Goal: Navigation & Orientation: Find specific page/section

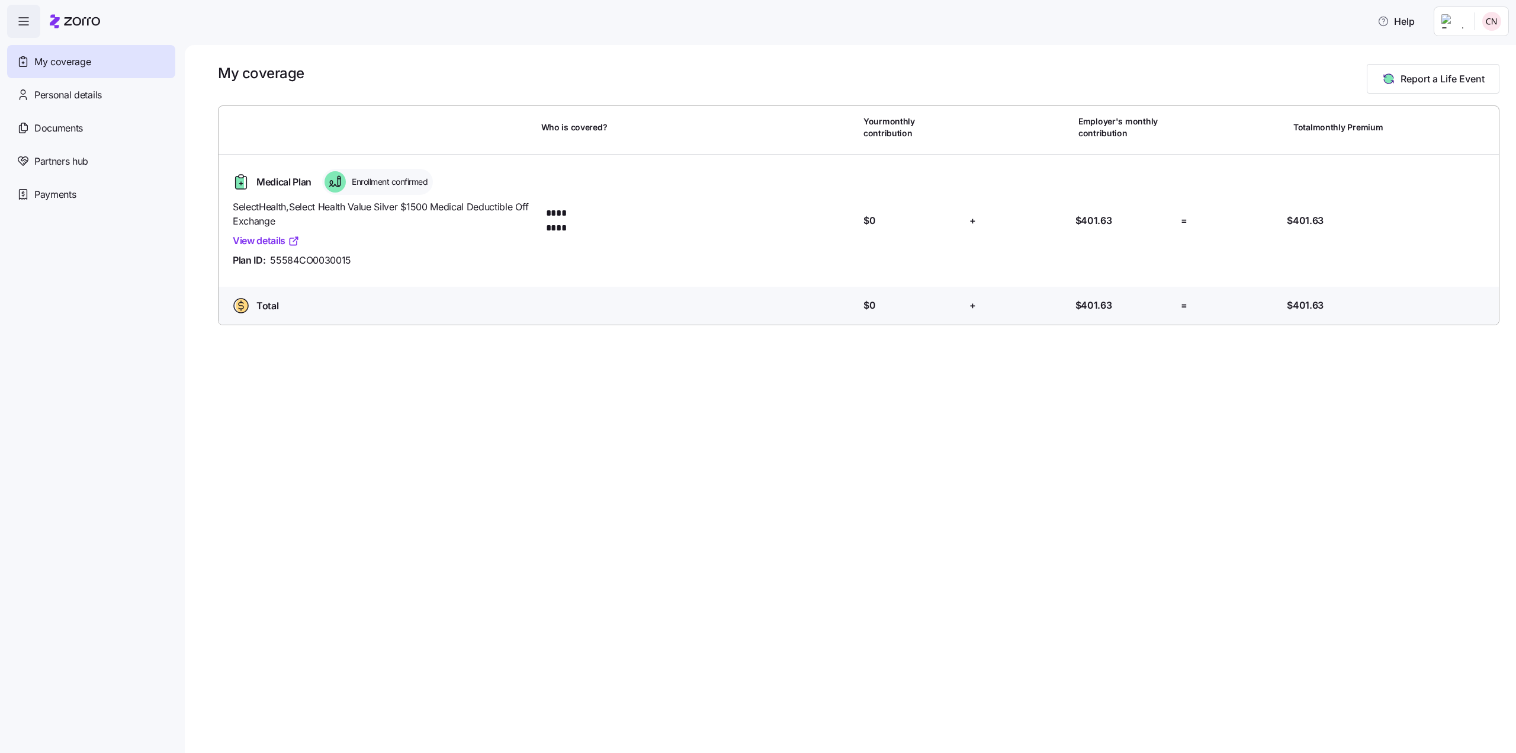
click at [287, 185] on span "Medical Plan" at bounding box center [283, 182] width 55 height 15
click at [261, 211] on span "SelectHealth , Select Health Value Silver $1500 Medical Deductible Off Exchange" at bounding box center [382, 215] width 299 height 30
click at [256, 230] on div "SelectHealth , Select Health Value Silver $1500 Medical Deductible Off Exchange…" at bounding box center [382, 234] width 299 height 68
click at [62, 90] on span "Personal details" at bounding box center [68, 95] width 68 height 15
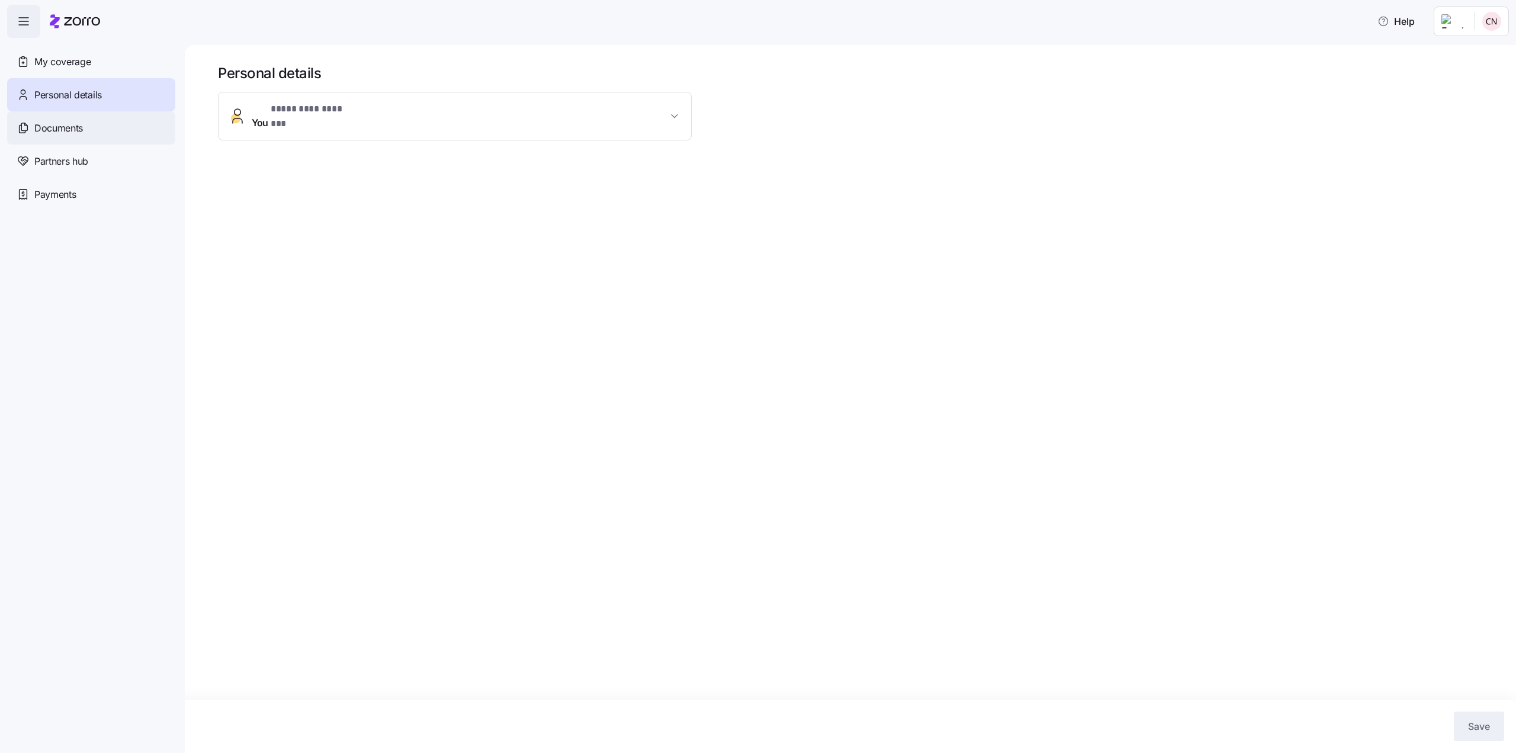
click at [65, 122] on span "Documents" at bounding box center [58, 128] width 49 height 15
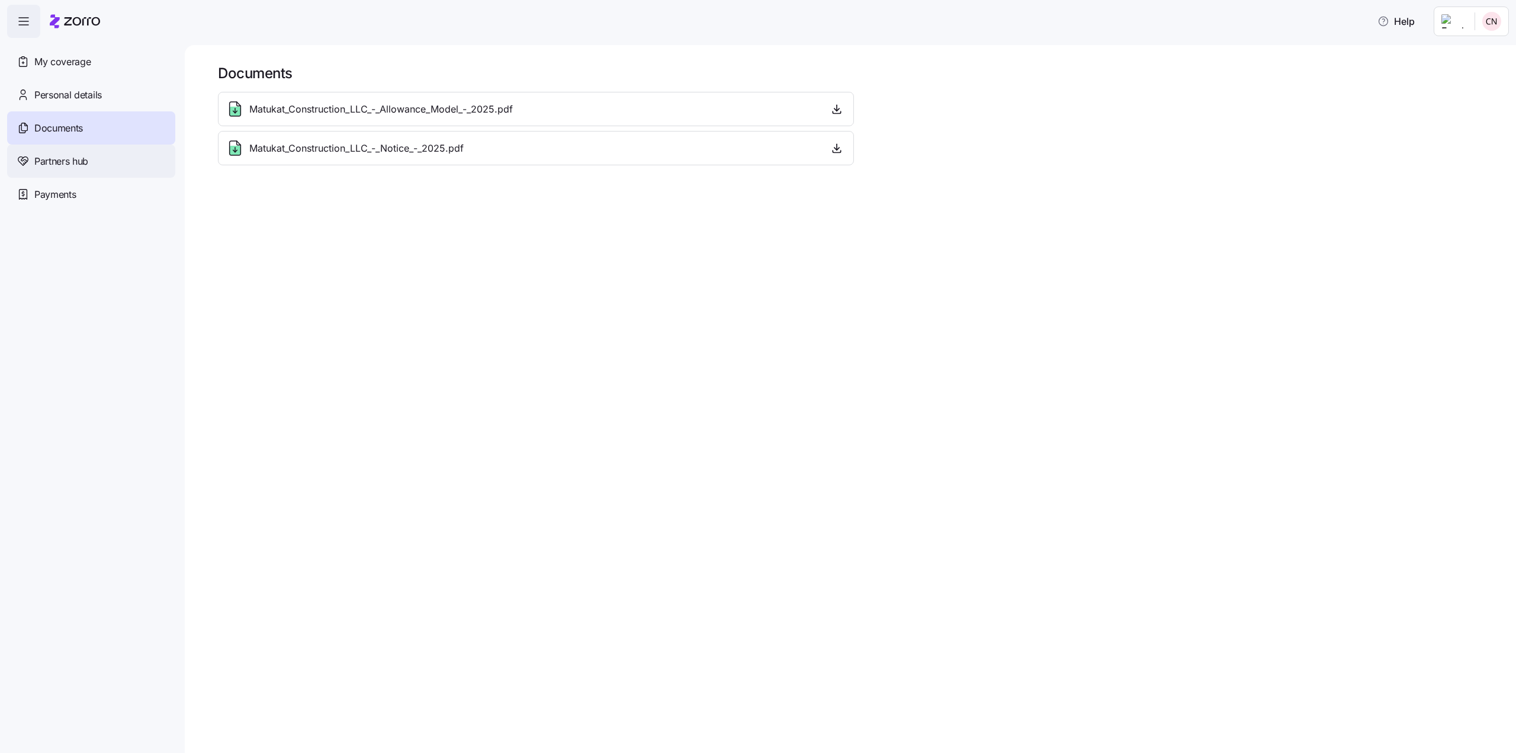
click at [57, 166] on span "Partners hub" at bounding box center [61, 161] width 54 height 15
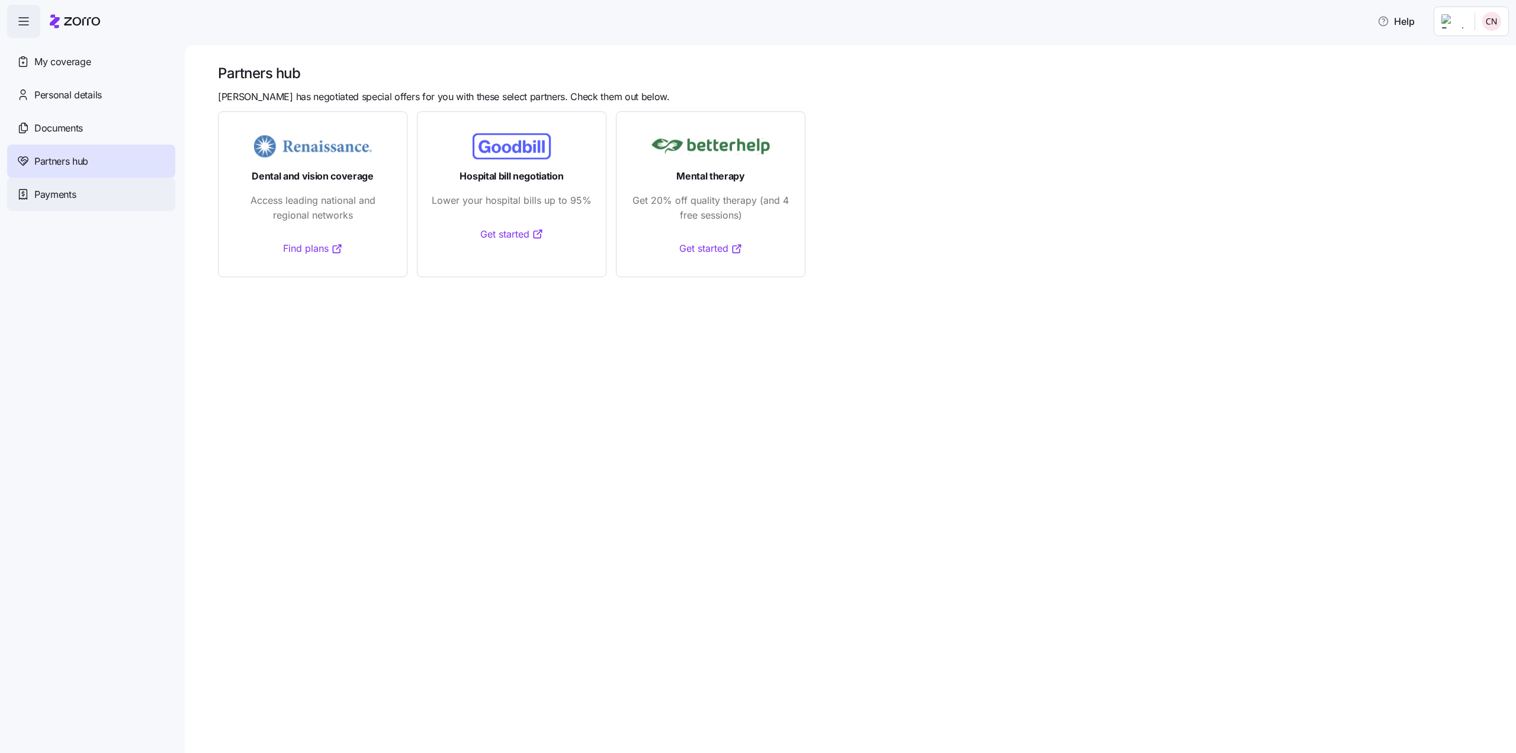
click at [59, 198] on span "Payments" at bounding box center [54, 194] width 41 height 15
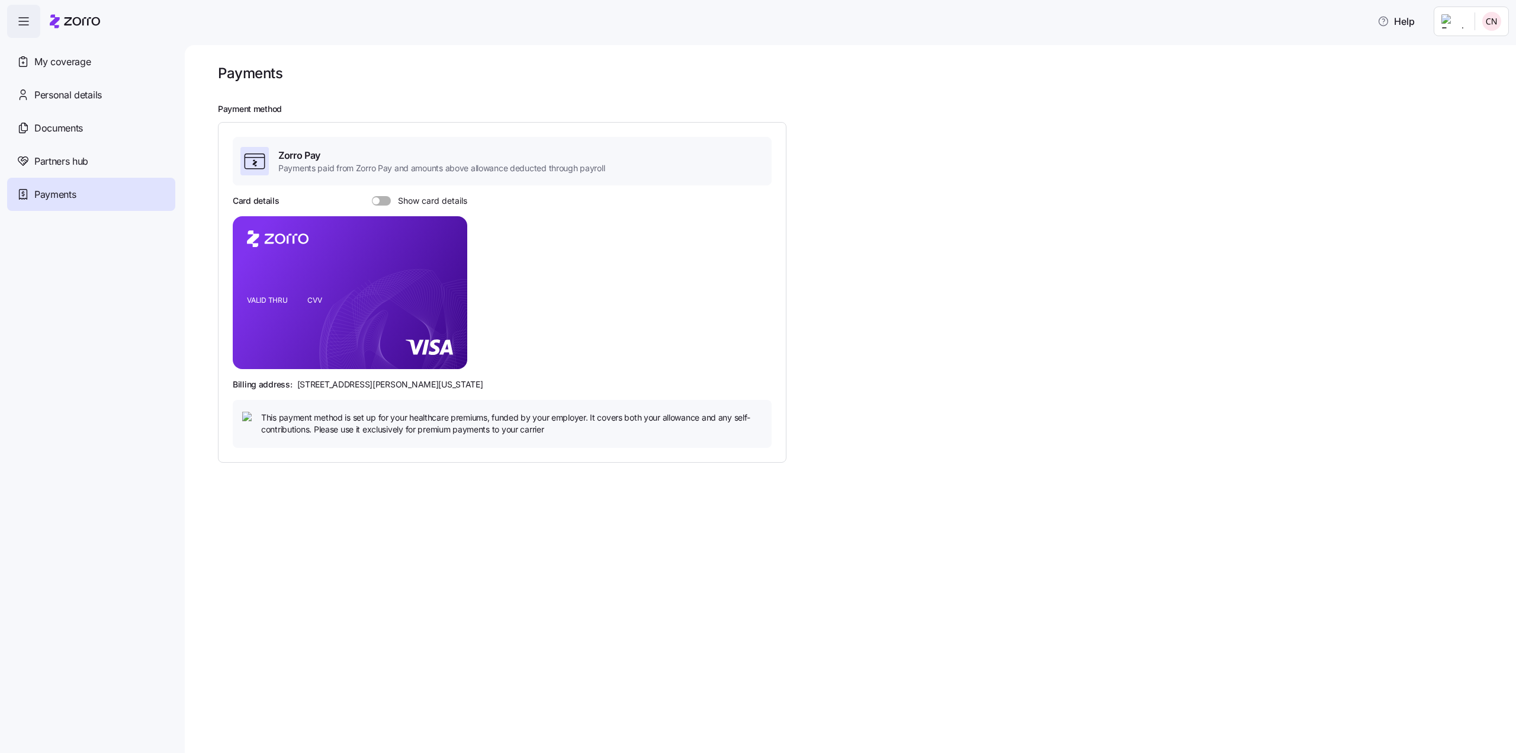
click at [382, 198] on span at bounding box center [386, 200] width 12 height 9
click at [372, 196] on input "Show card details" at bounding box center [372, 196] width 0 height 0
click at [382, 198] on span at bounding box center [378, 200] width 12 height 9
click at [372, 196] on input "Show card details" at bounding box center [372, 196] width 0 height 0
click at [382, 198] on span at bounding box center [386, 200] width 12 height 9
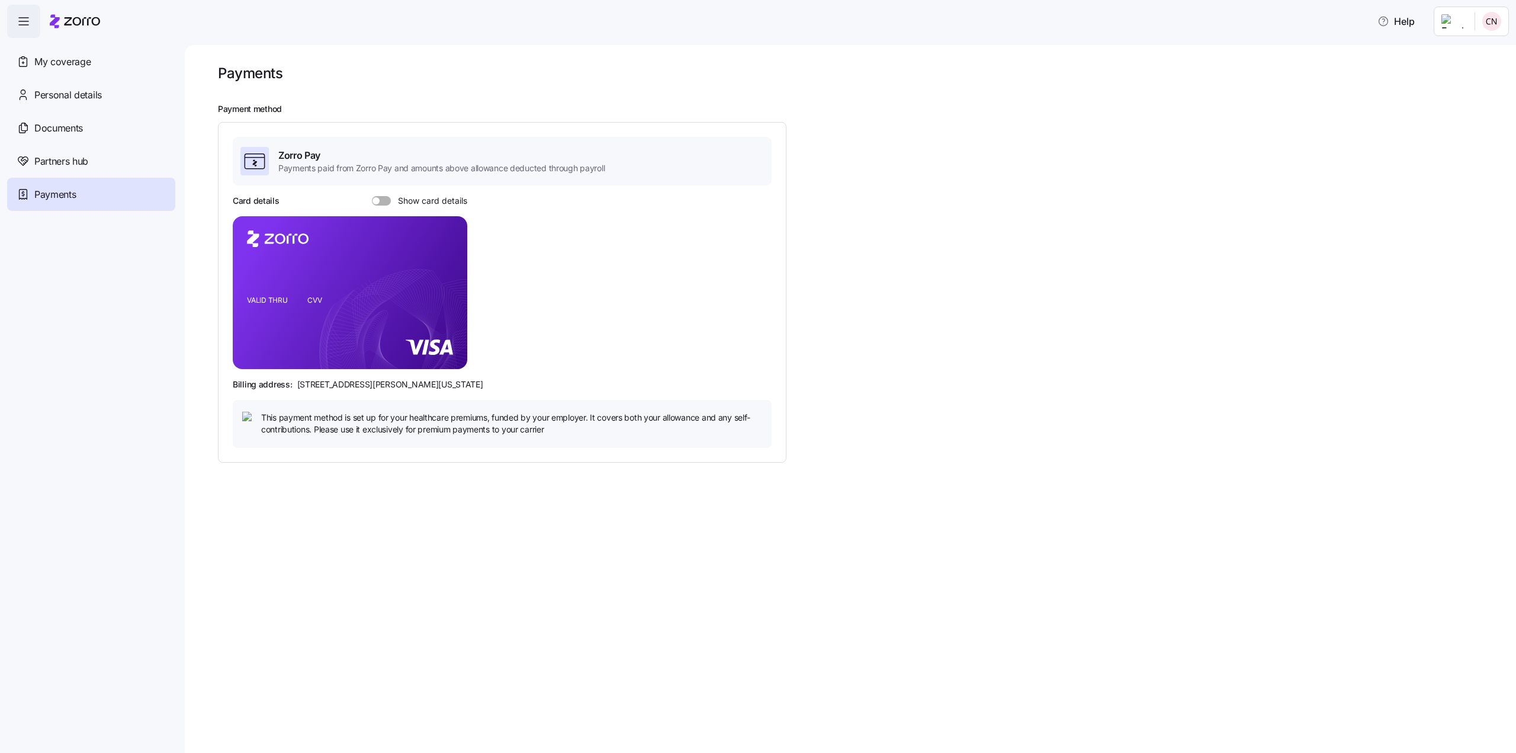
click at [372, 196] on input "Show card details" at bounding box center [372, 196] width 0 height 0
click at [52, 65] on span "My coverage" at bounding box center [62, 61] width 56 height 15
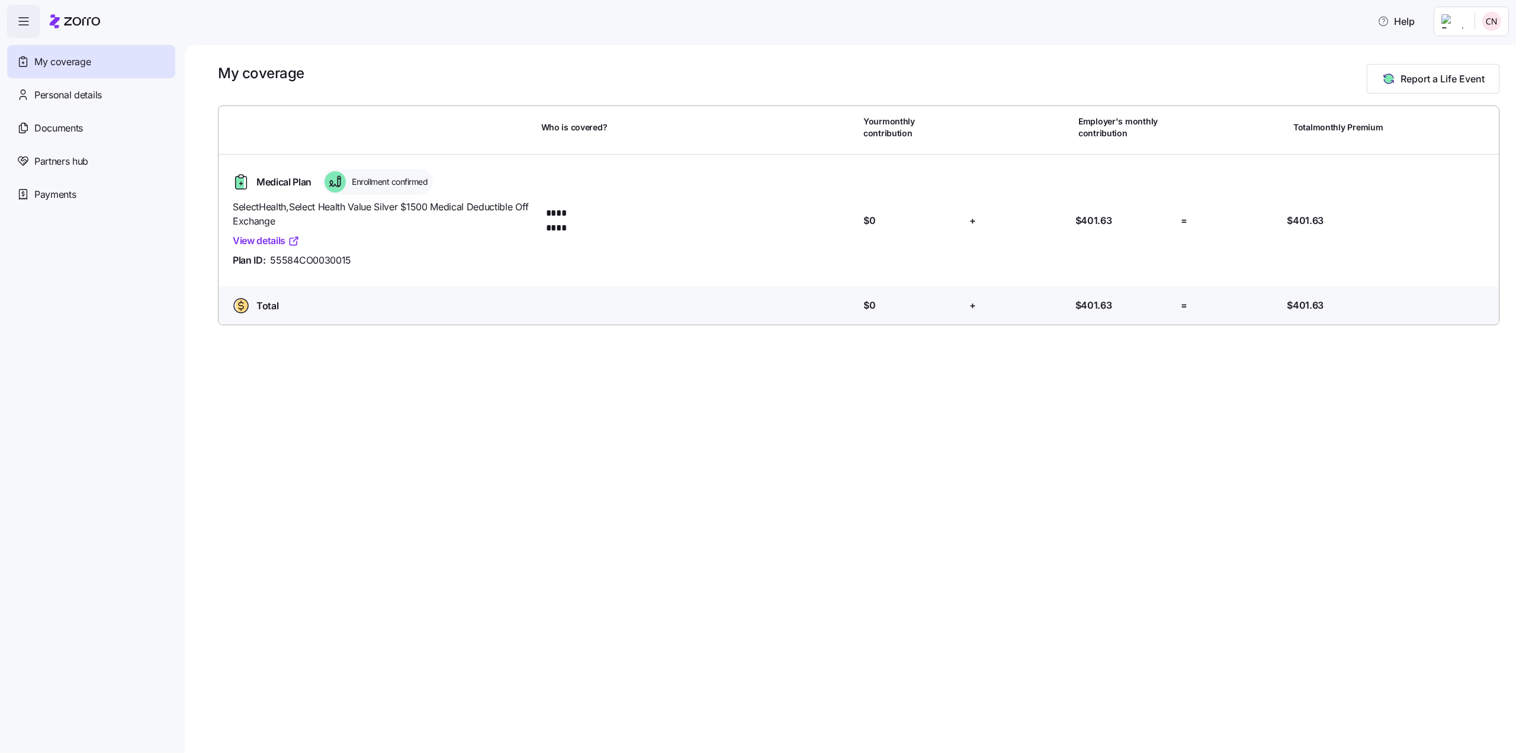
click at [30, 24] on icon "button" at bounding box center [24, 21] width 14 height 14
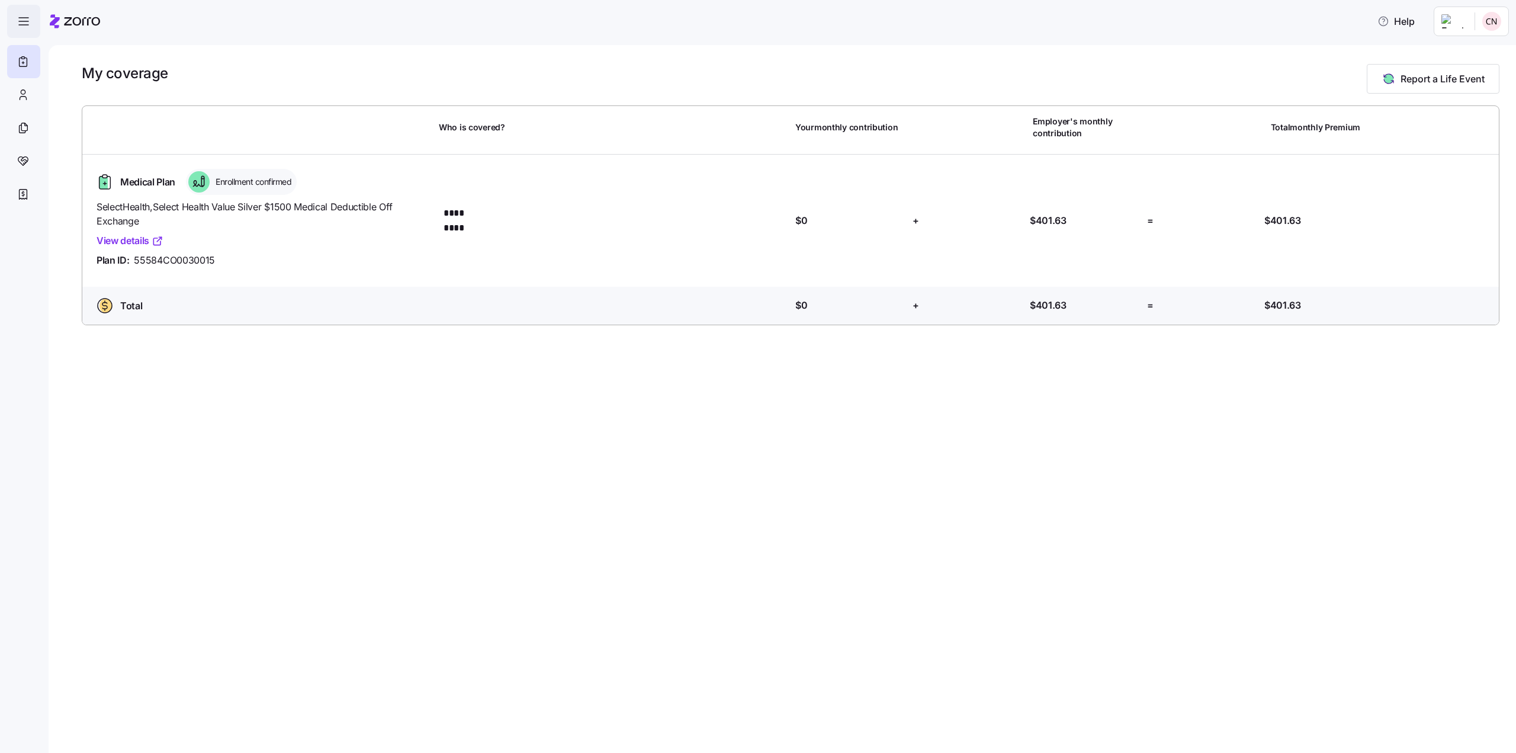
click at [30, 24] on icon "button" at bounding box center [24, 21] width 14 height 14
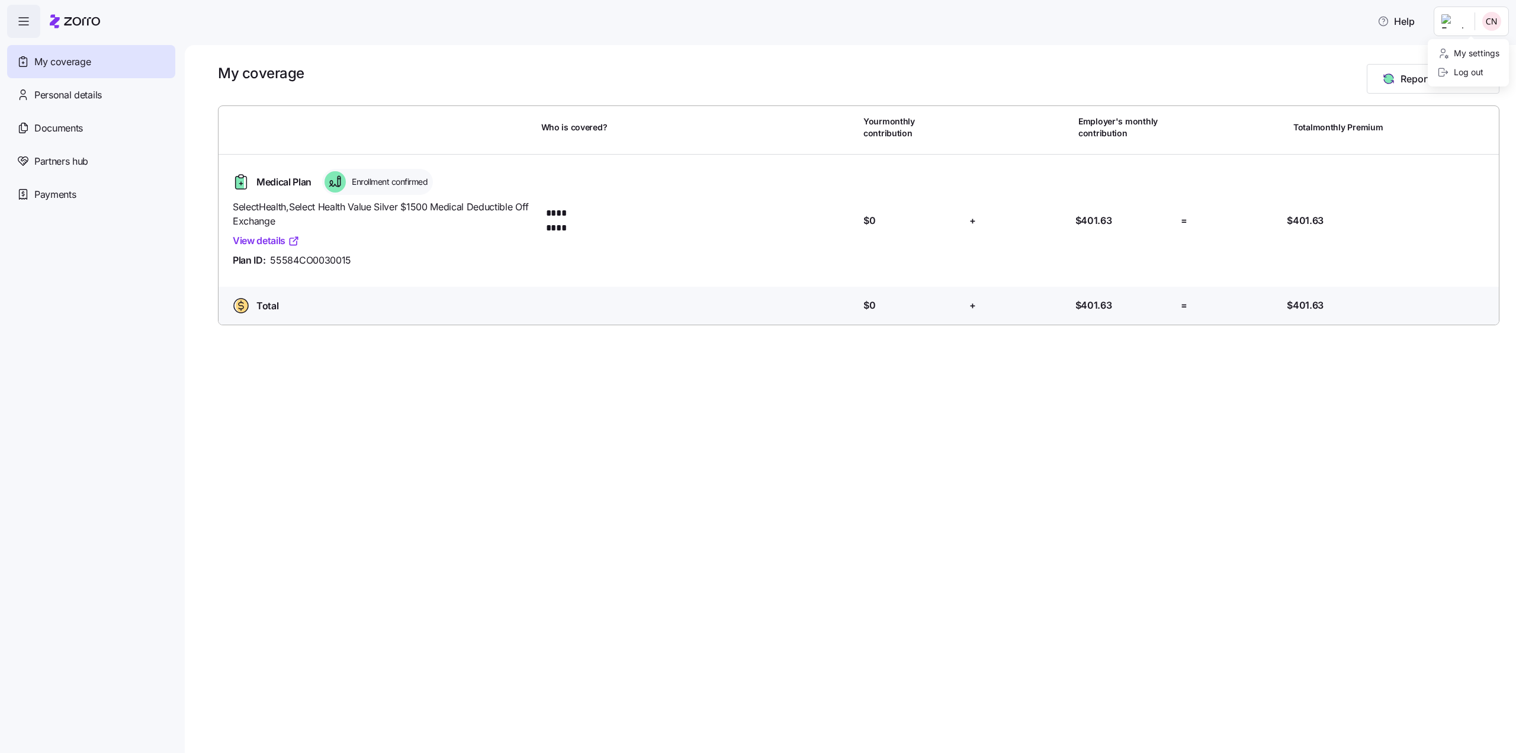
click at [1466, 18] on html "Help My coverage Personal details Documents Partners hub Payments My coverage R…" at bounding box center [758, 373] width 1516 height 746
click at [1196, 523] on html "Help My coverage Personal details Documents Partners hub Payments My coverage R…" at bounding box center [758, 373] width 1516 height 746
